Goal: Task Accomplishment & Management: Manage account settings

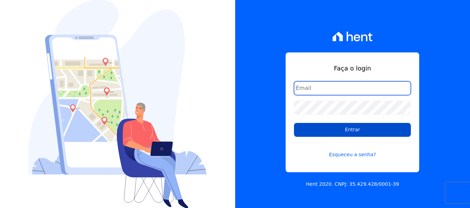
type input "[EMAIL_ADDRESS][DOMAIN_NAME]"
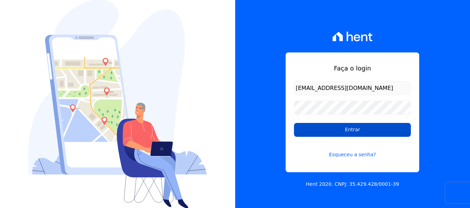
click at [353, 130] on input "Entrar" at bounding box center [352, 130] width 117 height 14
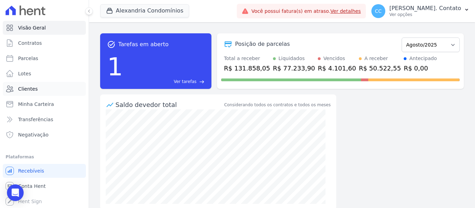
click at [28, 90] on span "Clientes" at bounding box center [27, 88] width 19 height 7
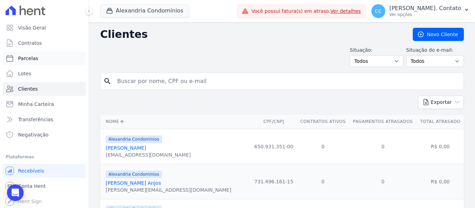
click at [34, 61] on span "Parcelas" at bounding box center [28, 58] width 20 height 7
select select
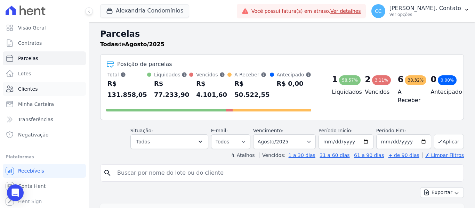
click at [42, 85] on link "Clientes" at bounding box center [44, 89] width 83 height 14
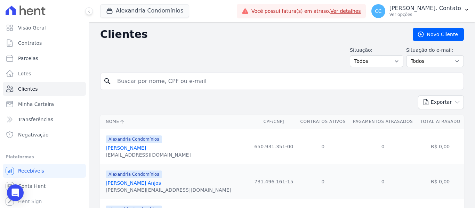
click at [142, 82] on input "search" at bounding box center [287, 81] width 348 height 14
type input "j"
type input "angela maria"
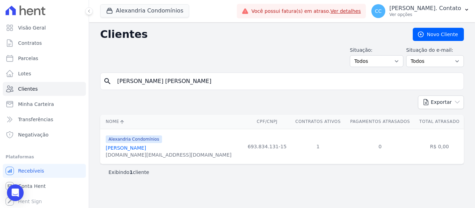
click at [134, 149] on link "[PERSON_NAME]" at bounding box center [126, 148] width 40 height 6
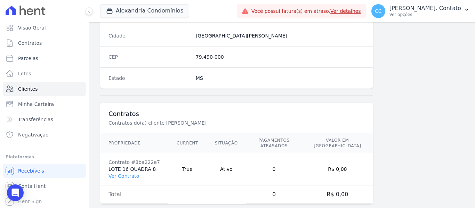
scroll to position [442, 0]
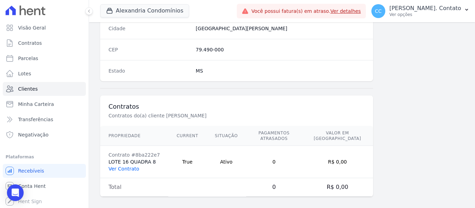
click at [130, 166] on link "Ver Contrato" at bounding box center [123, 169] width 31 height 6
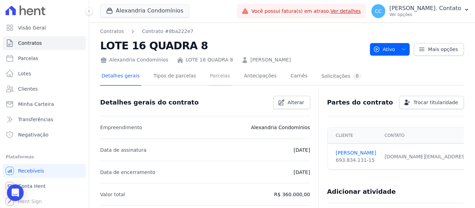
click at [210, 72] on link "Parcelas" at bounding box center [220, 76] width 23 height 18
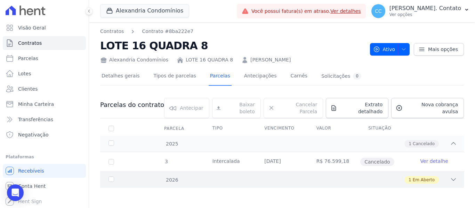
click at [453, 176] on icon at bounding box center [453, 179] width 7 height 7
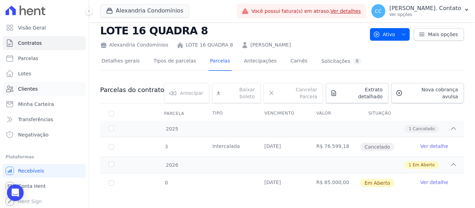
click at [36, 89] on link "Clientes" at bounding box center [44, 89] width 83 height 14
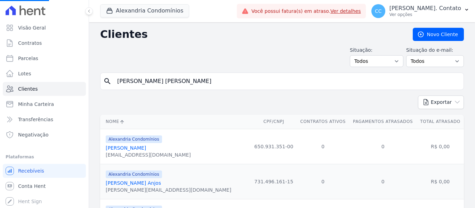
drag, startPoint x: 168, startPoint y: 85, endPoint x: 90, endPoint y: 80, distance: 77.7
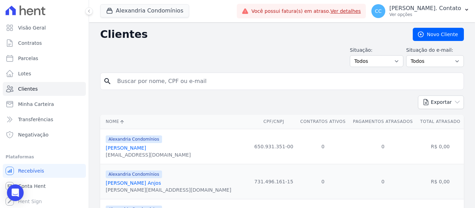
click at [144, 84] on input "search" at bounding box center [287, 81] width 348 height 14
type input "JUCINEIA"
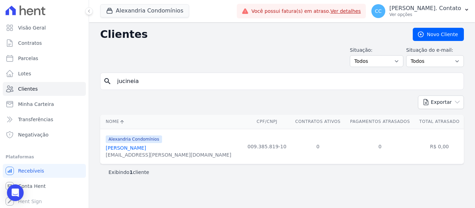
click at [125, 147] on link "Jucineia Filippi" at bounding box center [126, 148] width 40 height 6
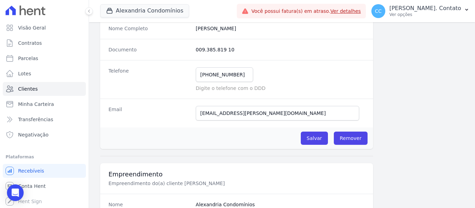
scroll to position [97, 0]
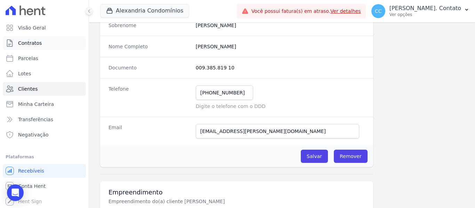
click at [44, 42] on link "Contratos" at bounding box center [44, 43] width 83 height 14
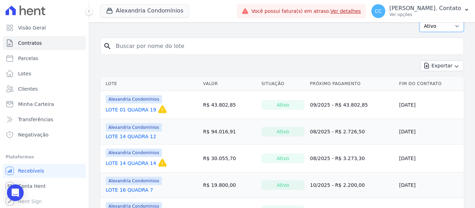
click at [448, 28] on select "Ativo Todos Pausado Distratado Rascunho Expirado Encerrado" at bounding box center [441, 26] width 44 height 12
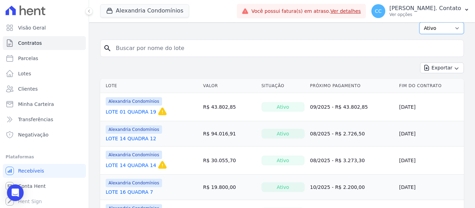
select select "all"
click at [419, 22] on select "Ativo Todos Pausado Distratado Rascunho Expirado Encerrado" at bounding box center [441, 28] width 44 height 12
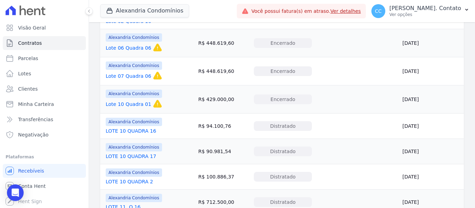
scroll to position [174, 0]
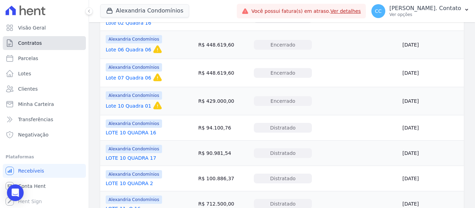
click at [41, 46] on link "Contratos" at bounding box center [44, 43] width 83 height 14
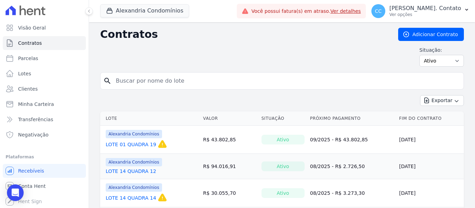
click at [361, 11] on link "Ver detalhes" at bounding box center [345, 11] width 31 height 6
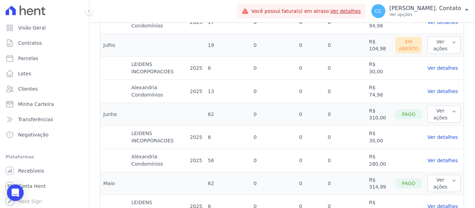
scroll to position [257, 0]
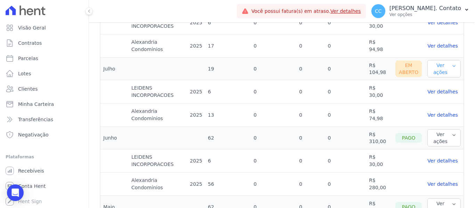
click at [444, 73] on button "Ver ações" at bounding box center [443, 68] width 33 height 17
click at [432, 81] on link "Ver boleto" at bounding box center [442, 83] width 25 height 6
drag, startPoint x: 406, startPoint y: 67, endPoint x: 395, endPoint y: 72, distance: 11.7
click at [405, 67] on div "Em Aberto" at bounding box center [408, 68] width 26 height 17
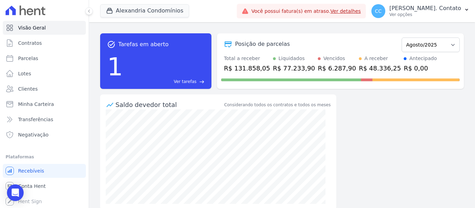
click at [361, 11] on link "Ver detalhes" at bounding box center [345, 11] width 31 height 6
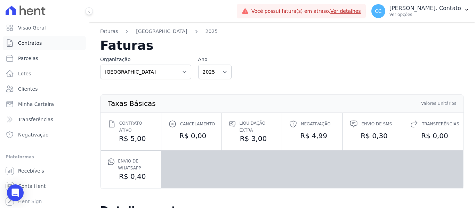
click at [34, 48] on link "Contratos" at bounding box center [44, 43] width 83 height 14
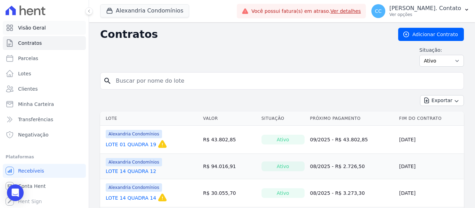
click at [36, 31] on span "Visão Geral" at bounding box center [32, 27] width 28 height 7
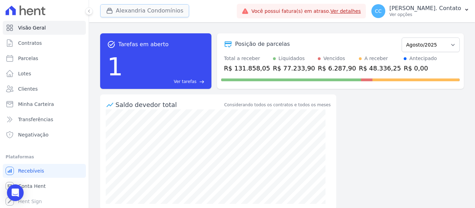
click at [114, 11] on div "button" at bounding box center [111, 10] width 10 height 7
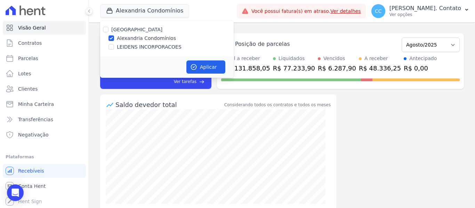
click at [133, 47] on label "LEIDENS INCORPORACOES" at bounding box center [149, 46] width 65 height 7
click at [114, 47] on input "LEIDENS INCORPORACOES" at bounding box center [111, 47] width 6 height 6
checkbox input "true"
click at [215, 68] on button "Aplicar" at bounding box center [205, 66] width 39 height 13
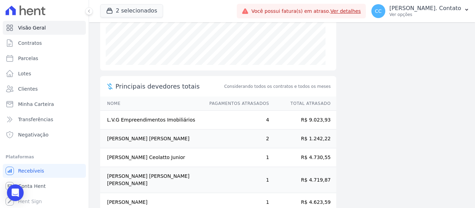
scroll to position [147, 0]
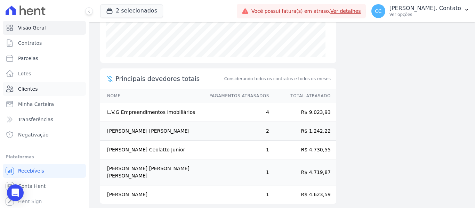
click at [40, 88] on link "Clientes" at bounding box center [44, 89] width 83 height 14
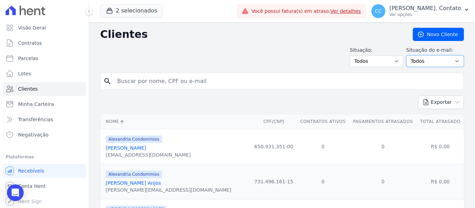
click at [447, 59] on select "Todos Confirmado Não confirmado" at bounding box center [435, 61] width 58 height 12
click at [387, 61] on select "Todos Adimplentes Inadimplentes" at bounding box center [377, 61] width 54 height 12
click at [312, 55] on div "Situação: Todos Adimplentes Inadimplentes Situação do e-mail: Todos Confirmado …" at bounding box center [282, 57] width 364 height 21
click at [159, 82] on input "search" at bounding box center [287, 81] width 348 height 14
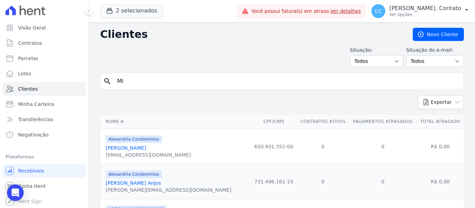
type input "[PERSON_NAME]"
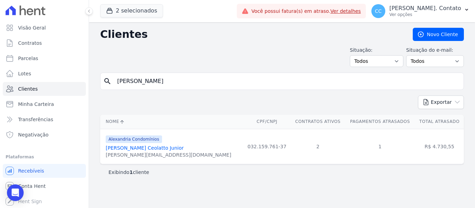
click at [145, 147] on link "[PERSON_NAME] Ceolatto Junior" at bounding box center [145, 148] width 78 height 6
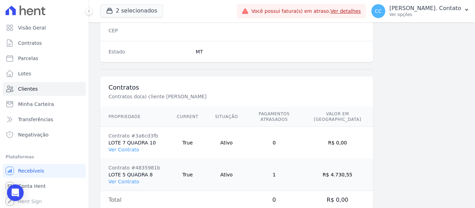
scroll to position [474, 0]
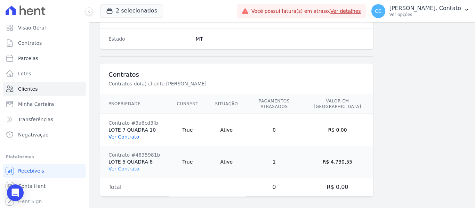
click at [130, 134] on link "Ver Contrato" at bounding box center [123, 137] width 31 height 6
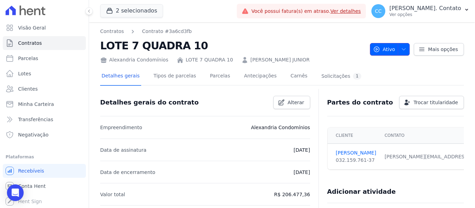
click at [400, 52] on span "button" at bounding box center [402, 49] width 9 height 11
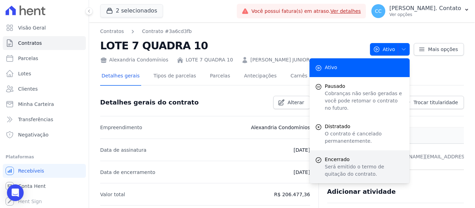
click at [339, 156] on span "Encerrado" at bounding box center [364, 159] width 79 height 7
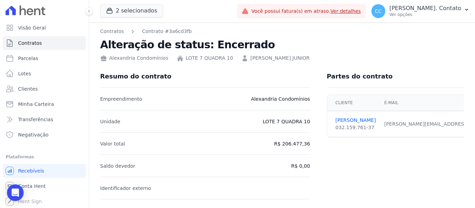
scroll to position [121, 0]
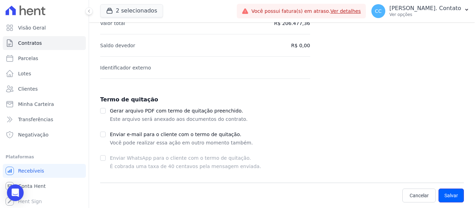
drag, startPoint x: 444, startPoint y: 196, endPoint x: 325, endPoint y: 171, distance: 121.8
click at [443, 196] on button "Salvar" at bounding box center [450, 196] width 25 height 14
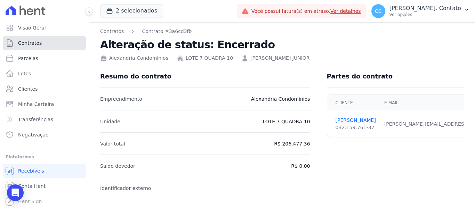
click at [34, 45] on span "Contratos" at bounding box center [30, 43] width 24 height 7
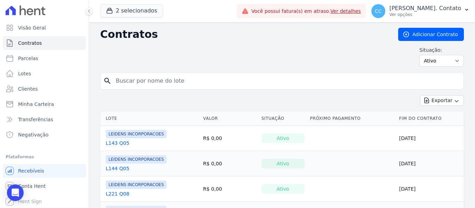
click at [176, 85] on input "search" at bounding box center [286, 81] width 349 height 14
type input "[PERSON_NAME]"
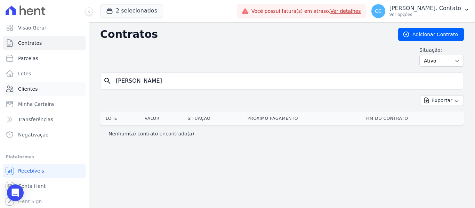
click at [44, 88] on link "Clientes" at bounding box center [44, 89] width 83 height 14
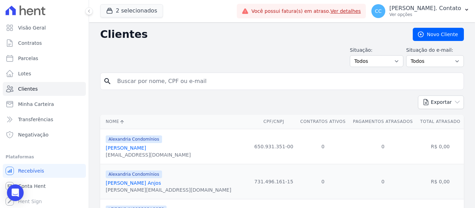
click at [150, 82] on input "search" at bounding box center [287, 81] width 348 height 14
type input "[PERSON_NAME]"
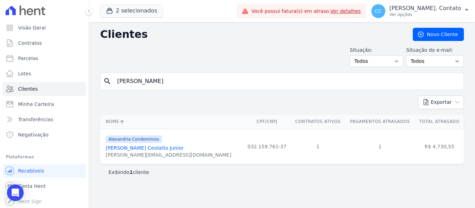
click at [138, 147] on link "[PERSON_NAME] Ceolatto Junior" at bounding box center [145, 148] width 78 height 6
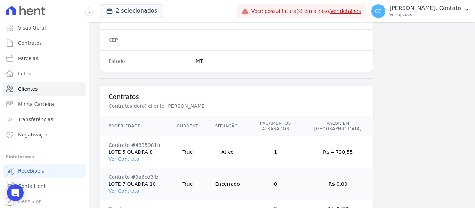
scroll to position [474, 0]
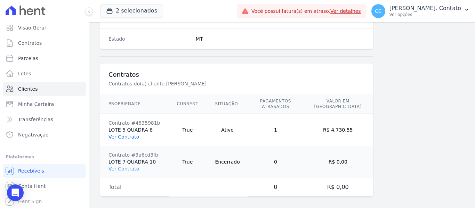
click at [131, 134] on link "Ver Contrato" at bounding box center [123, 137] width 31 height 6
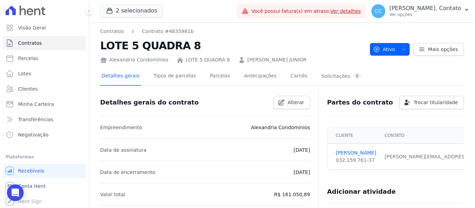
click at [401, 49] on icon "button" at bounding box center [404, 50] width 6 height 6
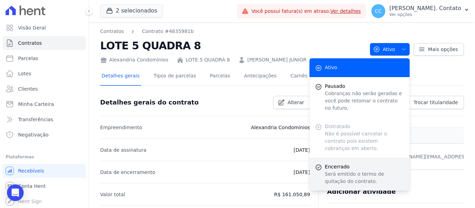
click at [342, 171] on p "Será emitido o termo de quitação do contrato." at bounding box center [364, 178] width 79 height 15
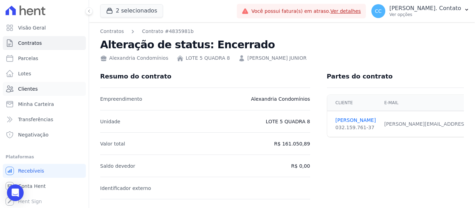
click at [34, 90] on span "Clientes" at bounding box center [27, 88] width 19 height 7
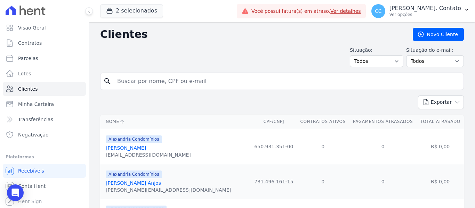
click at [152, 81] on input "search" at bounding box center [287, 81] width 348 height 14
type input "[PERSON_NAME]"
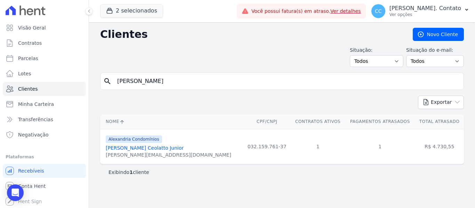
click at [139, 147] on link "[PERSON_NAME] Ceolatto Junior" at bounding box center [145, 148] width 78 height 6
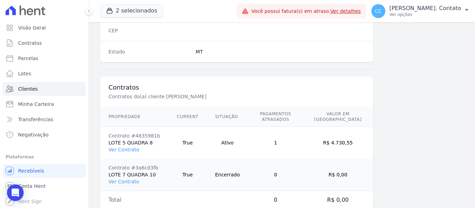
scroll to position [474, 0]
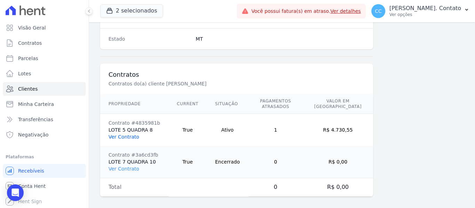
click at [131, 134] on link "Ver Contrato" at bounding box center [123, 137] width 31 height 6
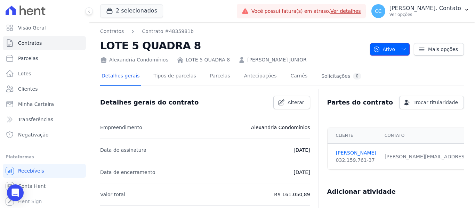
click at [403, 50] on icon "button" at bounding box center [404, 50] width 6 height 6
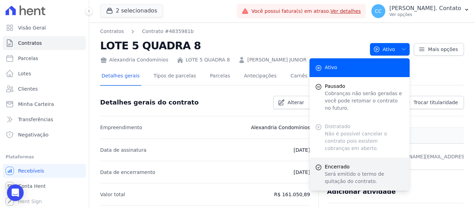
click at [349, 163] on span "Encerrado" at bounding box center [364, 166] width 79 height 7
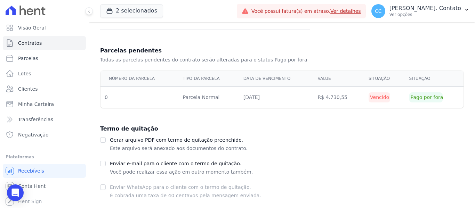
scroll to position [199, 0]
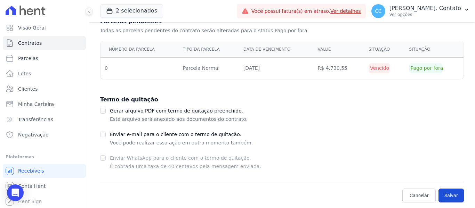
click at [440, 192] on button "Salvar" at bounding box center [450, 196] width 25 height 14
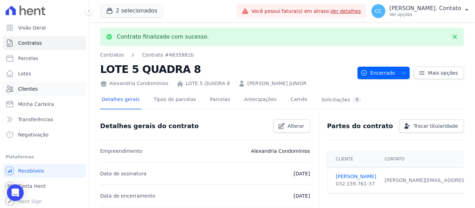
click at [33, 90] on span "Clientes" at bounding box center [27, 88] width 19 height 7
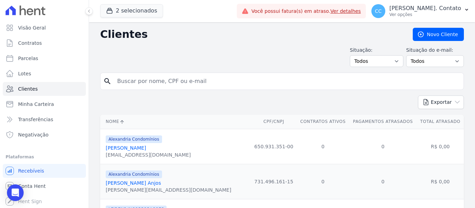
click at [177, 84] on input "search" at bounding box center [287, 81] width 348 height 14
type input "[PERSON_NAME]"
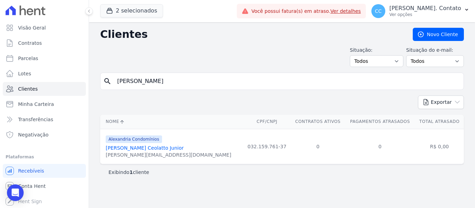
drag, startPoint x: 134, startPoint y: 147, endPoint x: 137, endPoint y: 148, distance: 3.6
click at [134, 147] on link "[PERSON_NAME] Ceolatto Junior" at bounding box center [145, 148] width 78 height 6
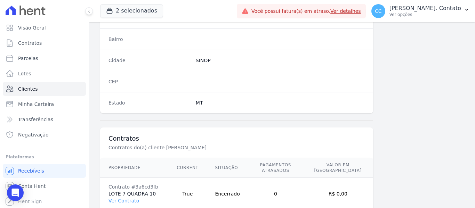
scroll to position [474, 0]
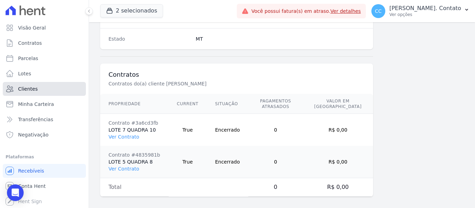
click at [27, 87] on span "Clientes" at bounding box center [27, 88] width 19 height 7
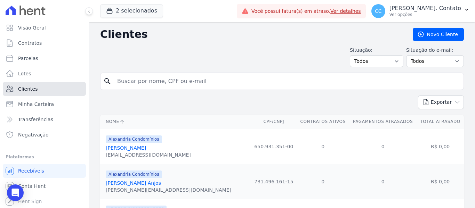
click at [36, 92] on link "Clientes" at bounding box center [44, 89] width 83 height 14
click at [158, 85] on input "search" at bounding box center [287, 81] width 348 height 14
click at [139, 78] on input "search" at bounding box center [287, 81] width 348 height 14
click at [36, 45] on span "Contratos" at bounding box center [30, 43] width 24 height 7
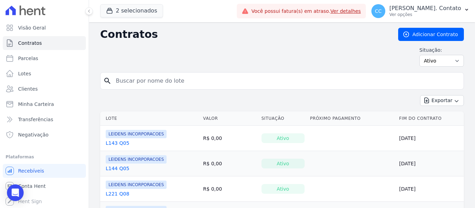
click at [191, 83] on input "search" at bounding box center [286, 81] width 349 height 14
type input "[PERSON_NAME]"
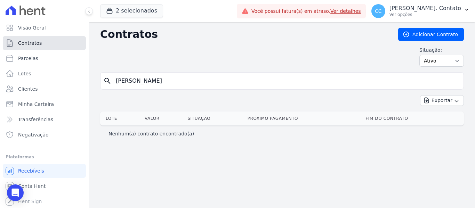
click at [39, 42] on span "Contratos" at bounding box center [30, 43] width 24 height 7
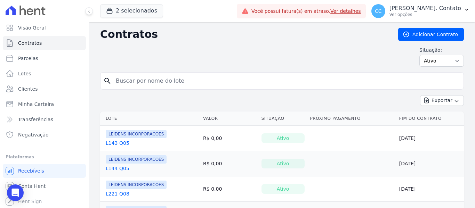
click at [160, 78] on input "search" at bounding box center [286, 81] width 349 height 14
click at [156, 74] on input "search" at bounding box center [286, 81] width 349 height 14
type input "[PERSON_NAME]"
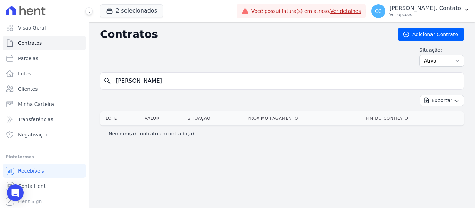
drag, startPoint x: 156, startPoint y: 74, endPoint x: 104, endPoint y: 73, distance: 51.5
click at [104, 73] on div "search [PERSON_NAME]" at bounding box center [282, 80] width 364 height 17
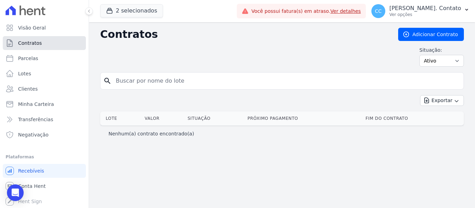
click at [46, 42] on link "Contratos" at bounding box center [44, 43] width 83 height 14
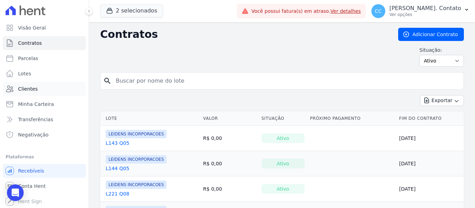
click at [37, 89] on link "Clientes" at bounding box center [44, 89] width 83 height 14
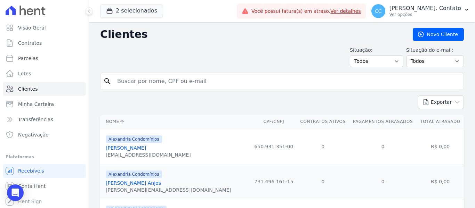
click at [129, 83] on input "search" at bounding box center [287, 81] width 348 height 14
type input "[PERSON_NAME]"
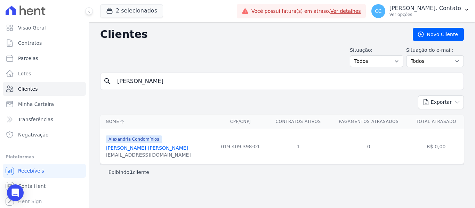
click at [140, 145] on link "[PERSON_NAME] [PERSON_NAME]" at bounding box center [147, 148] width 82 height 6
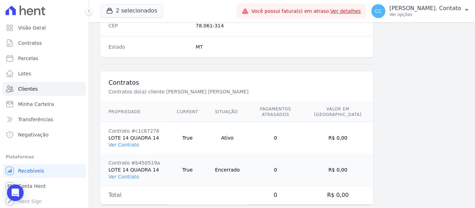
scroll to position [474, 0]
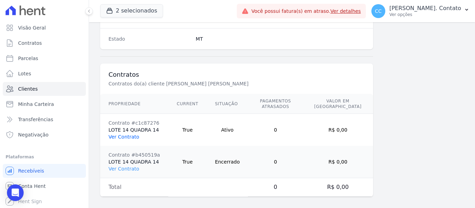
click at [127, 134] on link "Ver Contrato" at bounding box center [123, 137] width 31 height 6
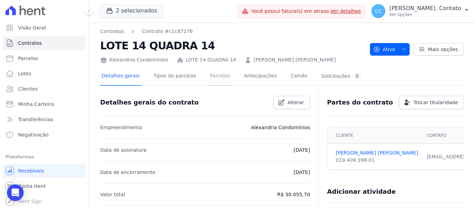
click at [210, 79] on link "Parcelas" at bounding box center [220, 76] width 23 height 18
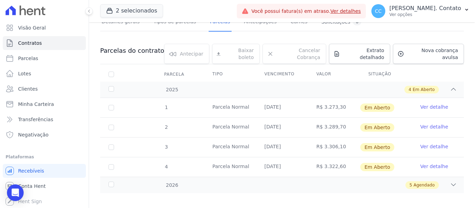
scroll to position [55, 0]
click at [450, 181] on icon at bounding box center [453, 184] width 7 height 7
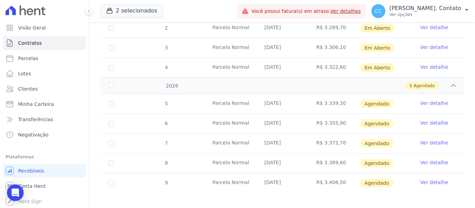
scroll to position [119, 0]
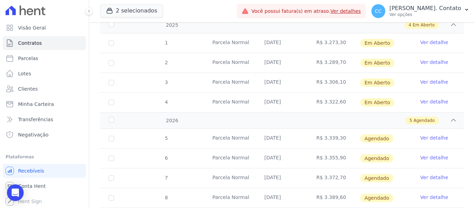
click at [434, 59] on link "Ver detalhe" at bounding box center [434, 62] width 28 height 7
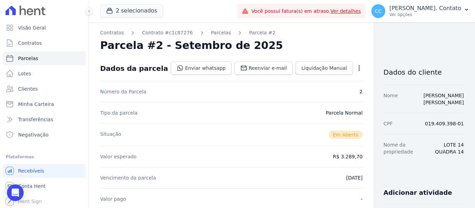
click at [358, 67] on icon "button" at bounding box center [358, 68] width 1 height 6
click at [317, 81] on link "Alterar" at bounding box center [329, 77] width 61 height 13
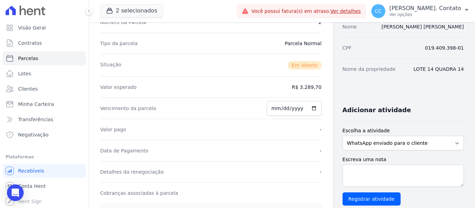
scroll to position [70, 0]
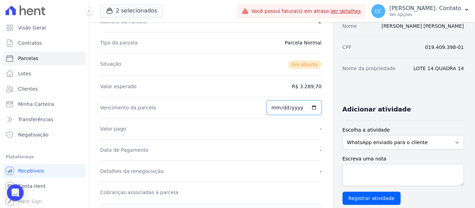
click at [308, 106] on input "[DATE]" at bounding box center [294, 107] width 55 height 15
type input "[DATE]"
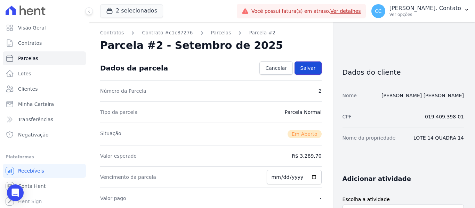
click at [308, 67] on span "Salvar" at bounding box center [307, 68] width 15 height 7
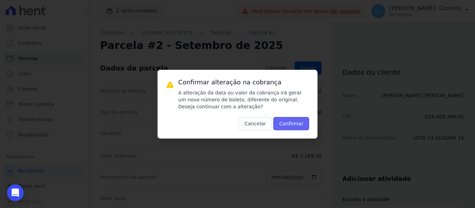
click at [296, 119] on button "Confirmar" at bounding box center [291, 123] width 36 height 13
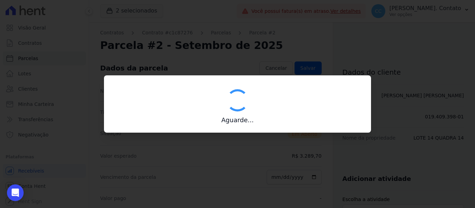
type input "00190000090335103300000652107178212400000328970"
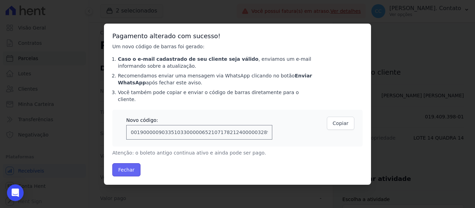
click at [121, 164] on button "Fechar" at bounding box center [126, 169] width 28 height 13
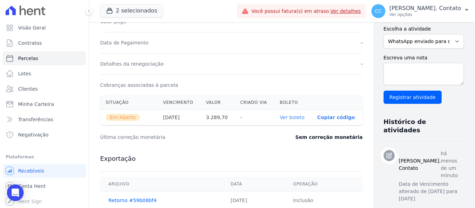
scroll to position [243, 0]
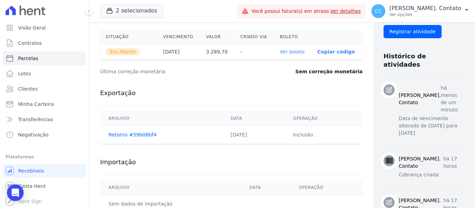
click at [280, 54] on link "Ver boleto" at bounding box center [292, 52] width 25 height 6
click at [235, 78] on div "Última correção monetária Sem correção monetária" at bounding box center [231, 71] width 262 height 21
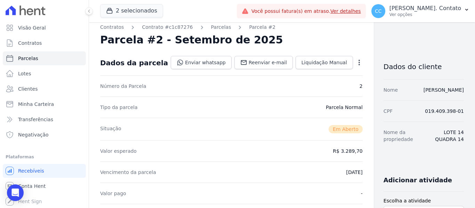
scroll to position [0, 0]
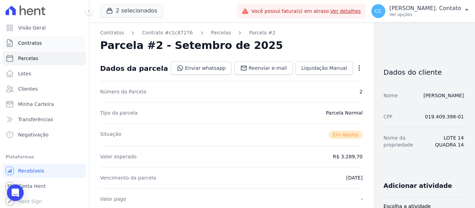
click at [39, 41] on span "Contratos" at bounding box center [30, 43] width 24 height 7
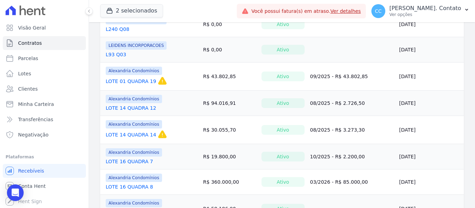
scroll to position [243, 0]
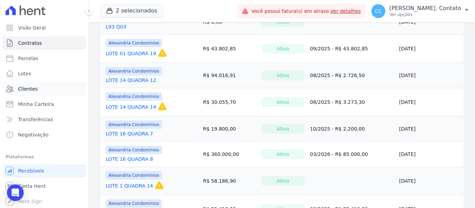
click at [44, 89] on link "Clientes" at bounding box center [44, 89] width 83 height 14
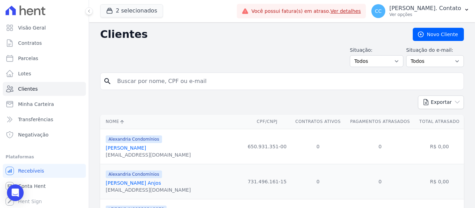
click at [150, 86] on input "search" at bounding box center [287, 81] width 348 height 14
click at [162, 85] on input "search" at bounding box center [287, 81] width 348 height 14
drag, startPoint x: 166, startPoint y: 82, endPoint x: 168, endPoint y: 77, distance: 5.1
click at [166, 81] on input "search" at bounding box center [287, 81] width 348 height 14
click at [174, 63] on div "Situação: Todos Adimplentes Inadimplentes Situação do e-mail: Todos Confirmado …" at bounding box center [282, 57] width 364 height 21
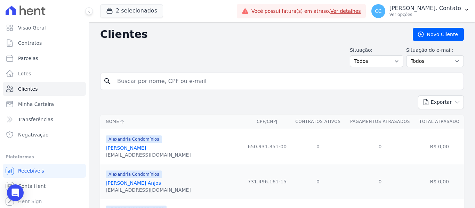
click at [154, 84] on input "search" at bounding box center [287, 81] width 348 height 14
click at [155, 81] on input "search" at bounding box center [287, 81] width 348 height 14
click at [36, 41] on span "Contratos" at bounding box center [30, 43] width 24 height 7
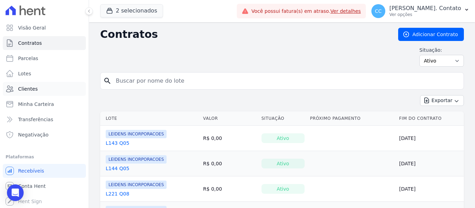
click at [29, 89] on span "Clientes" at bounding box center [27, 88] width 19 height 7
